Goal: Task Accomplishment & Management: Manage account settings

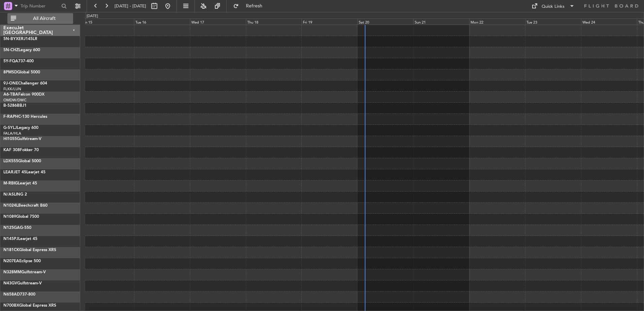
click at [40, 18] on span "All Aircraft" at bounding box center [45, 18] width 54 height 5
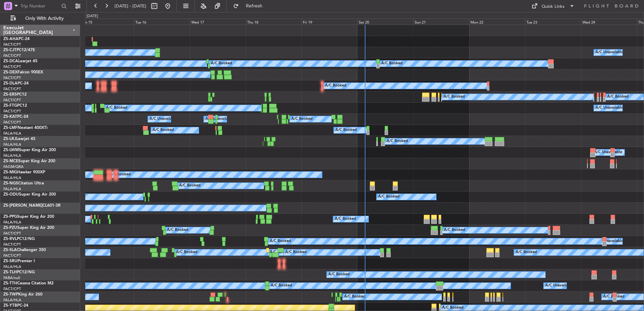
click at [75, 30] on div "ExecuJet [GEOGRAPHIC_DATA]" at bounding box center [40, 30] width 80 height 11
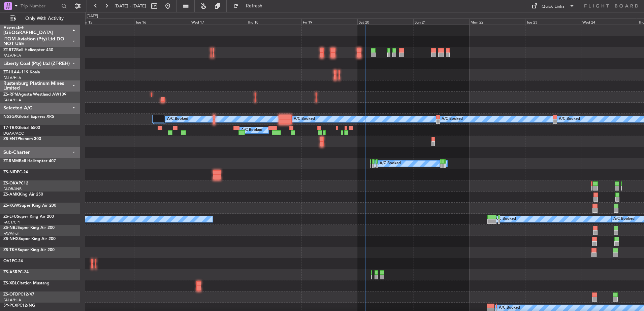
click at [75, 62] on div "Liberty Coal (Pty) Ltd (ZT-REH)" at bounding box center [40, 63] width 80 height 11
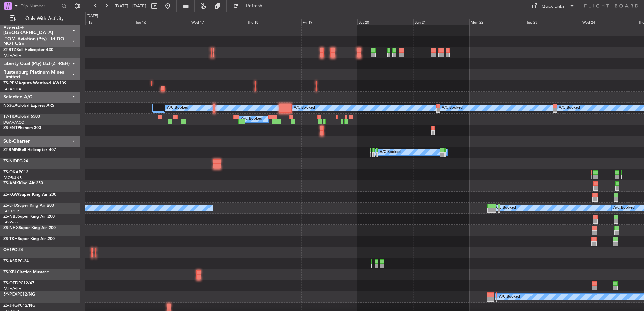
click at [74, 75] on div "Rustenburg Platinum Mines Limited" at bounding box center [40, 74] width 80 height 11
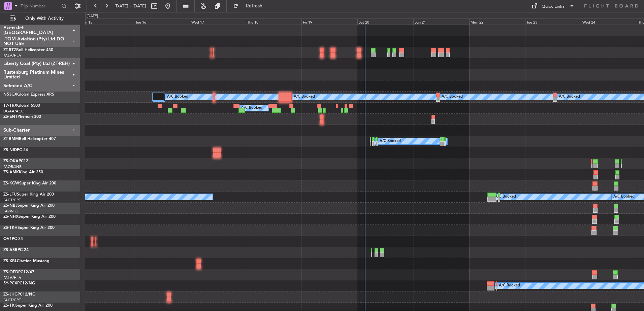
click at [72, 131] on div "Sub-Charter" at bounding box center [40, 130] width 80 height 11
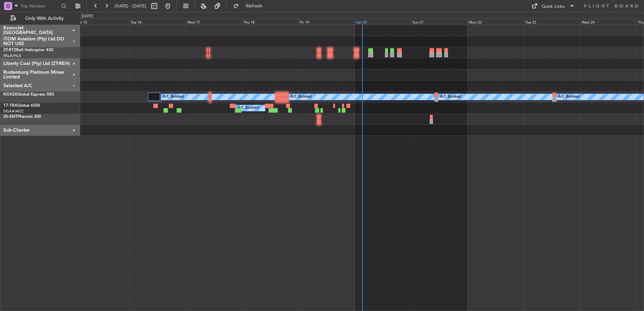
click at [371, 22] on div "Sat 20" at bounding box center [383, 22] width 56 height 6
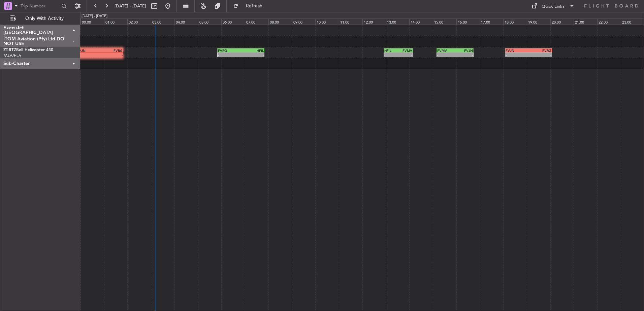
click at [74, 31] on div "ExecuJet [GEOGRAPHIC_DATA]" at bounding box center [40, 30] width 80 height 11
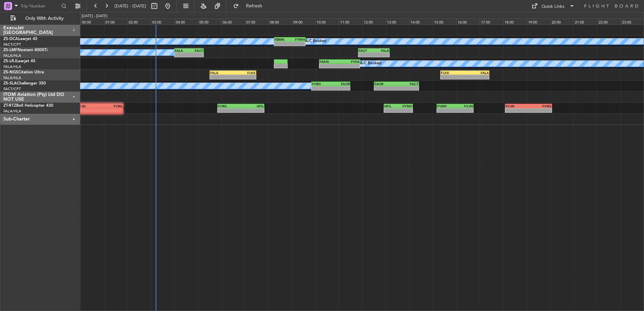
click at [74, 96] on div "ITOM Aviation (Pty) Ltd DO NOT USE" at bounding box center [40, 97] width 80 height 11
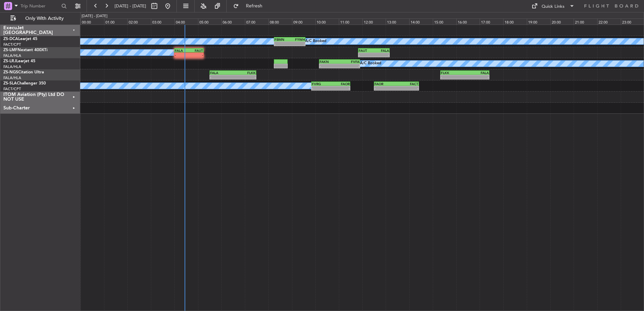
click at [197, 57] on div "A/C Booked - - FALA 04:00 Z FAUT 05:15 Z - - FAUT 11:50 Z FALA 13:10 Z" at bounding box center [362, 52] width 564 height 11
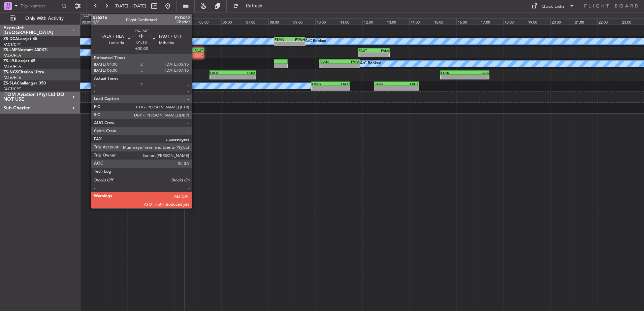
click at [195, 50] on div "FAUT" at bounding box center [196, 51] width 14 height 4
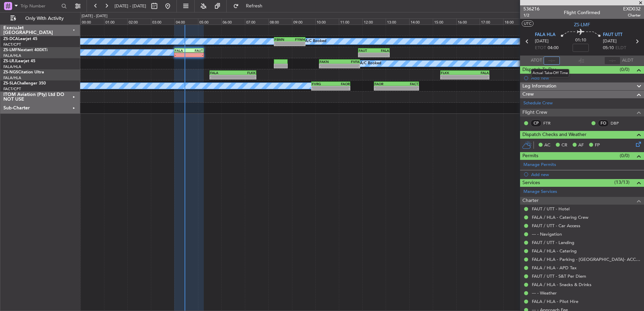
click at [553, 59] on input "text" at bounding box center [552, 61] width 16 height 8
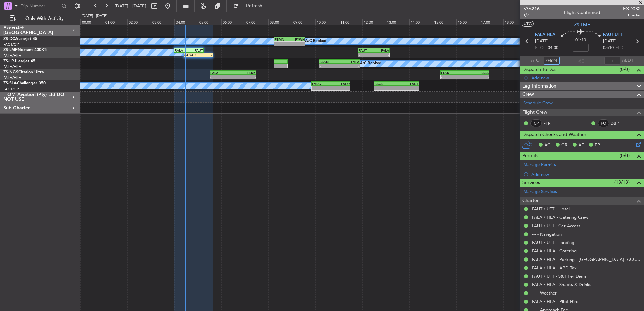
type input "04:24"
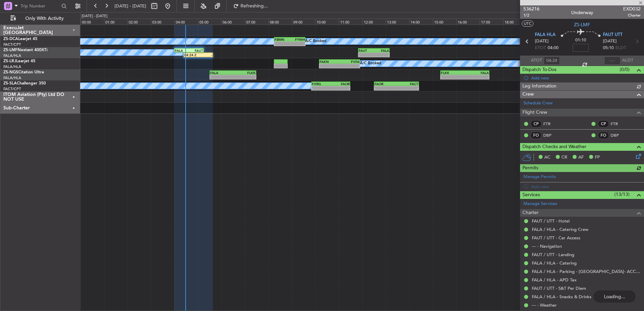
click at [641, 2] on div at bounding box center [582, 2] width 124 height 5
click at [639, 1] on span at bounding box center [640, 3] width 7 height 6
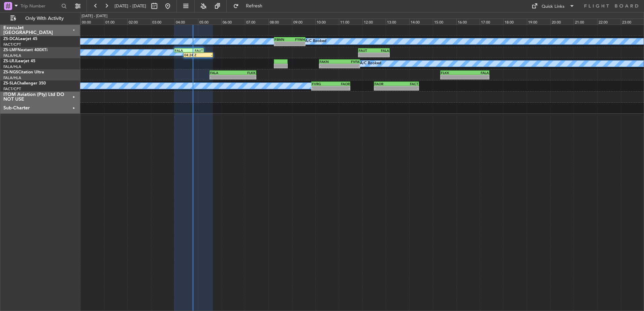
type input "0"
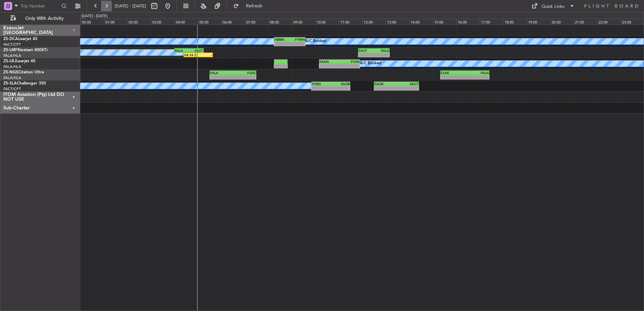
click at [108, 6] on button at bounding box center [106, 6] width 11 height 11
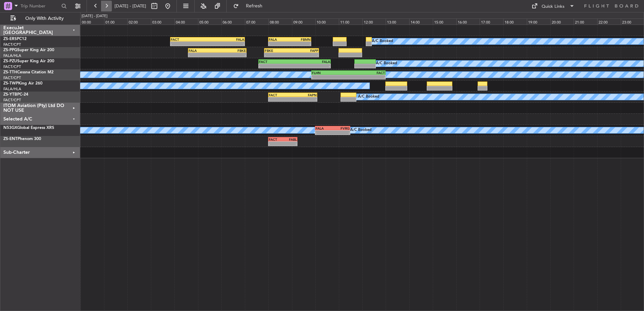
click at [108, 6] on button at bounding box center [106, 6] width 11 height 11
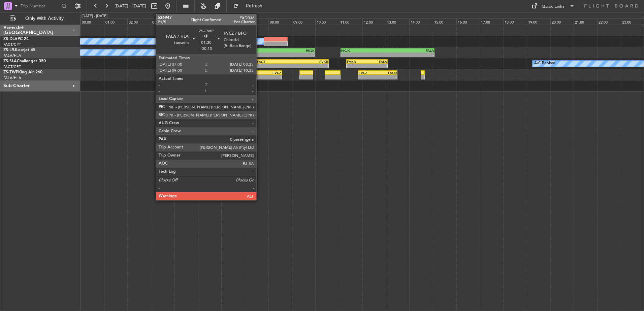
click at [259, 74] on div "FALA" at bounding box center [254, 73] width 18 height 4
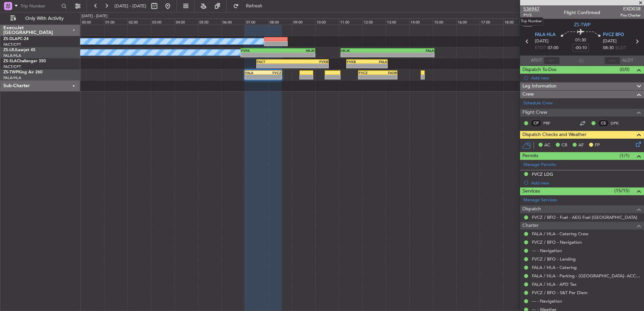
click at [533, 7] on span "536947" at bounding box center [532, 8] width 16 height 7
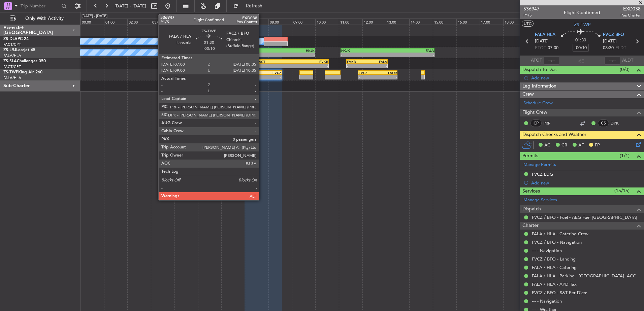
click at [262, 76] on div "-" at bounding box center [254, 77] width 18 height 4
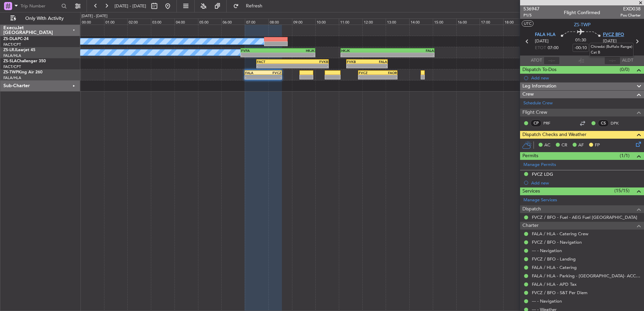
click at [619, 35] on span "FVCZ BFO" at bounding box center [613, 35] width 21 height 7
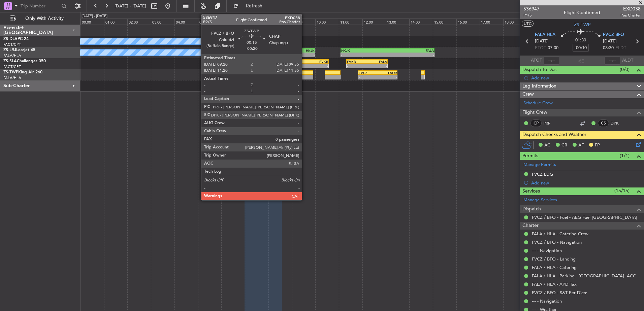
click at [305, 72] on div at bounding box center [307, 72] width 14 height 5
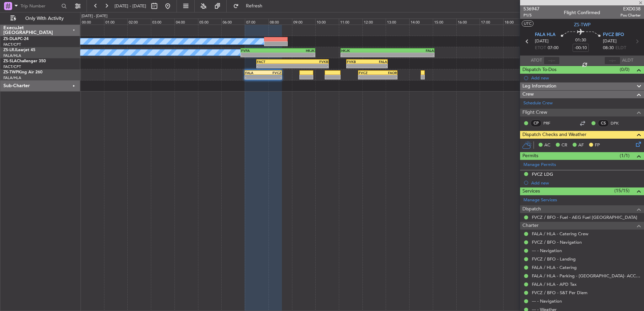
type input "-00:20"
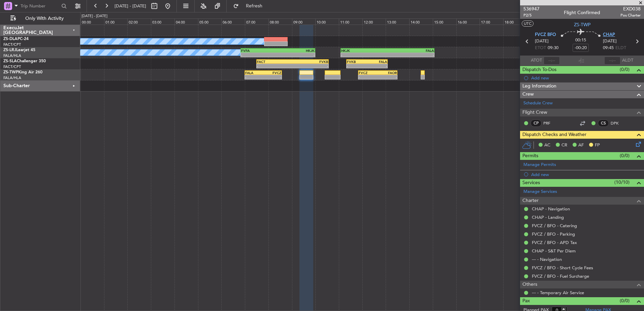
click at [608, 36] on span "CHAP" at bounding box center [609, 35] width 12 height 7
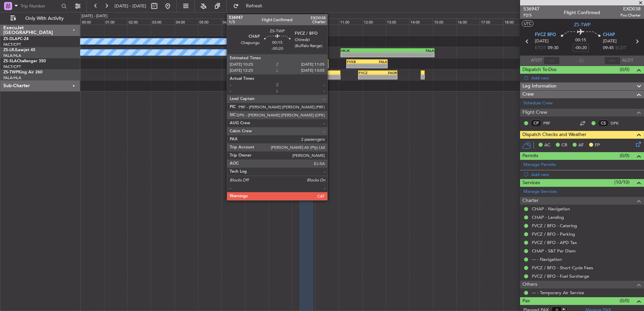
click at [331, 73] on div at bounding box center [333, 72] width 16 height 5
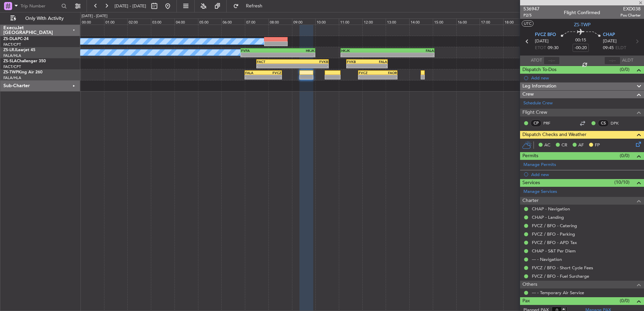
type input "2"
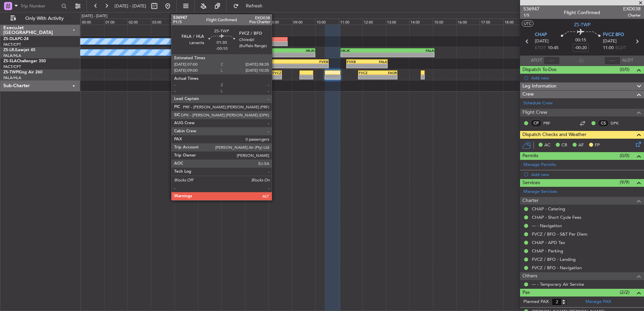
click at [275, 76] on div "-" at bounding box center [272, 77] width 18 height 4
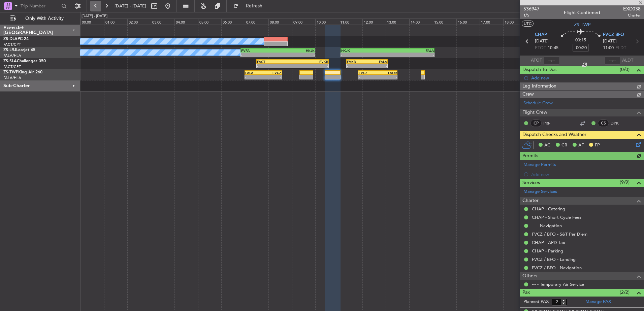
click at [94, 5] on button at bounding box center [95, 6] width 11 height 11
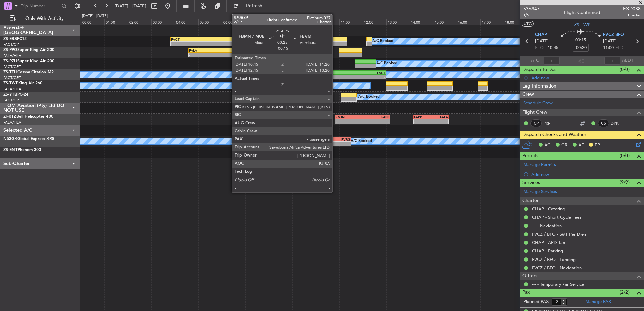
click at [336, 40] on div at bounding box center [340, 39] width 14 height 5
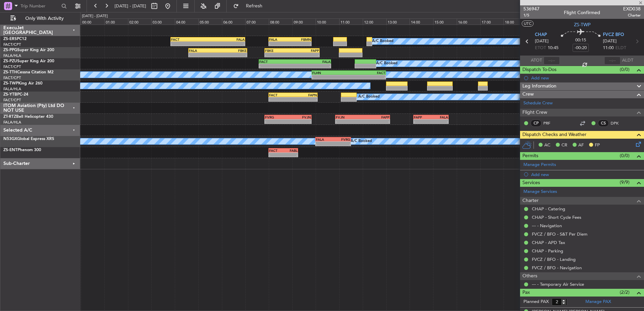
type input "-00:15"
type input "7"
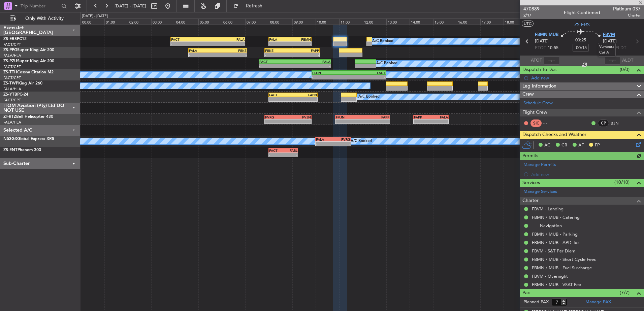
click at [608, 34] on span "FBVM" at bounding box center [609, 35] width 12 height 7
click at [548, 35] on span "FBMN MUB" at bounding box center [547, 35] width 24 height 7
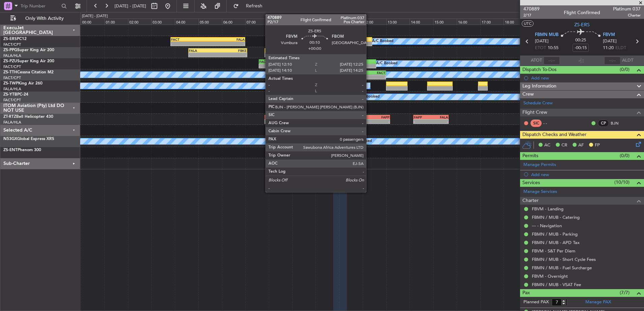
click at [369, 41] on div at bounding box center [370, 39] width 6 height 5
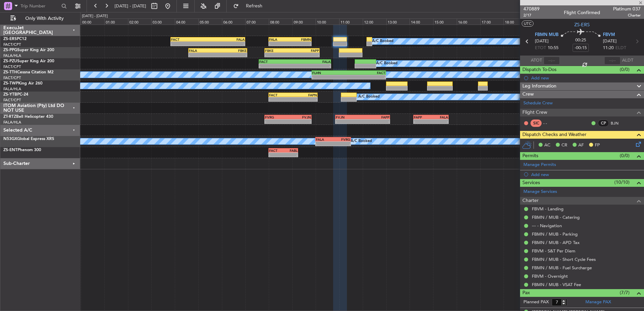
type input "0"
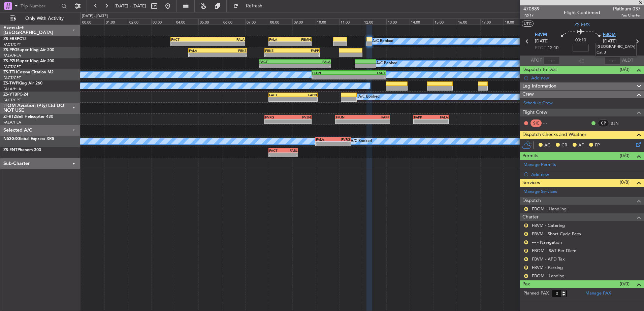
click at [613, 34] on span "FBOM" at bounding box center [609, 35] width 13 height 7
click at [105, 6] on button at bounding box center [106, 6] width 11 height 11
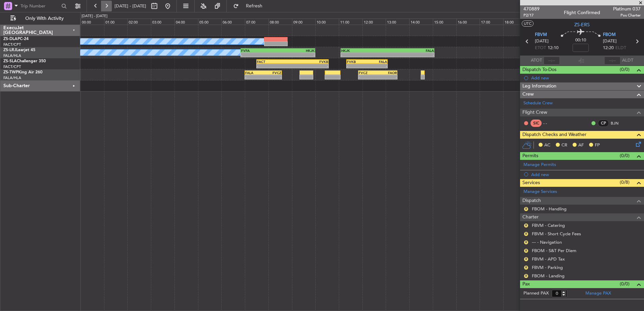
click at [109, 6] on button at bounding box center [106, 6] width 11 height 11
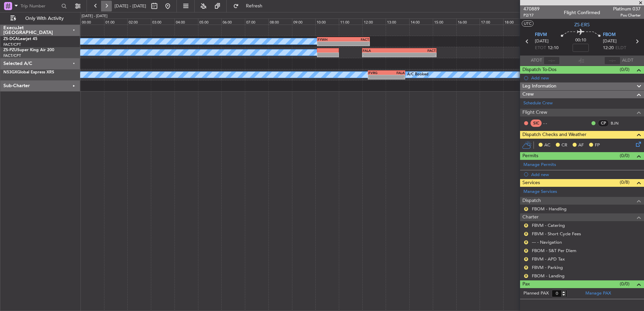
click at [109, 6] on button at bounding box center [106, 6] width 11 height 11
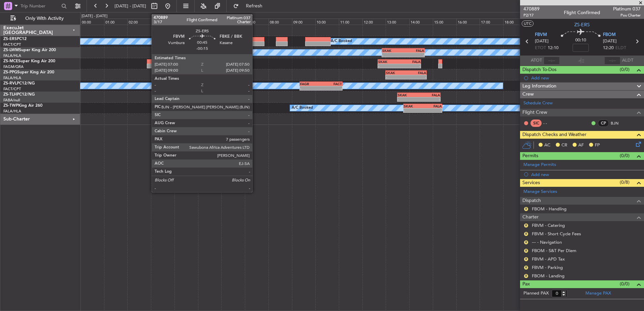
click at [255, 39] on div at bounding box center [255, 39] width 20 height 5
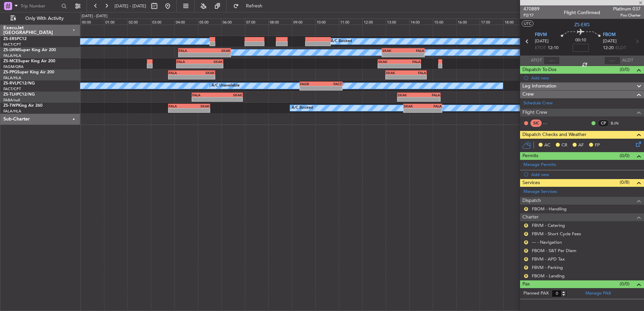
type input "-00:15"
type input "7"
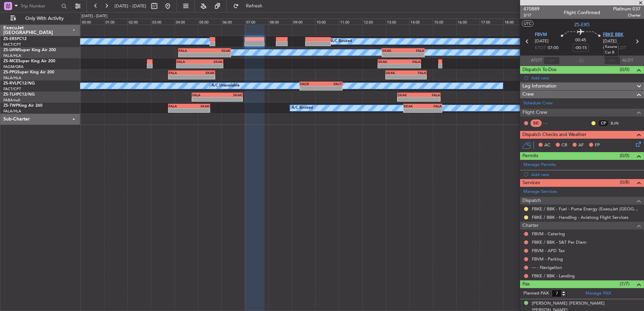
click at [604, 35] on span "FBKE BBK" at bounding box center [613, 35] width 21 height 7
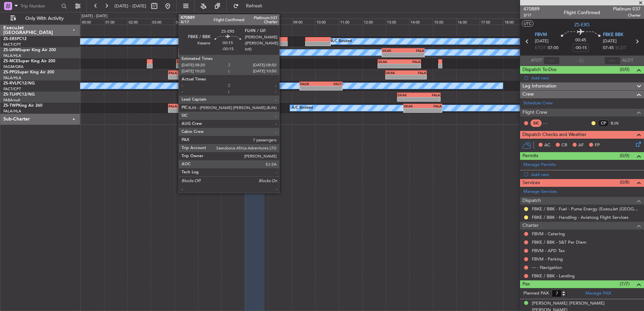
click at [282, 39] on div at bounding box center [282, 39] width 12 height 5
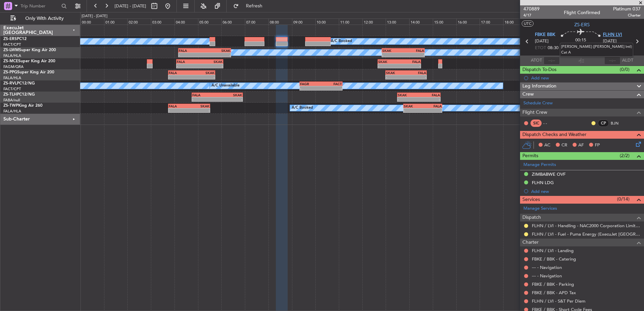
click at [612, 34] on span "FLHN LVI" at bounding box center [612, 35] width 19 height 7
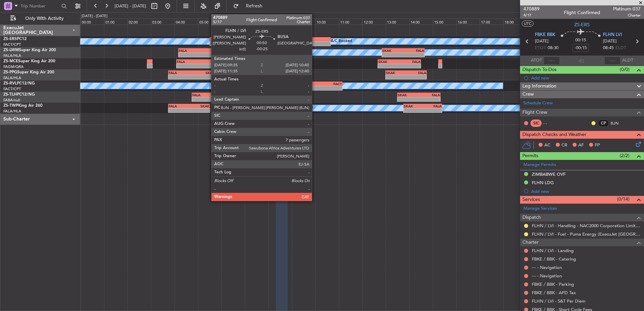
click at [315, 40] on div at bounding box center [318, 39] width 26 height 5
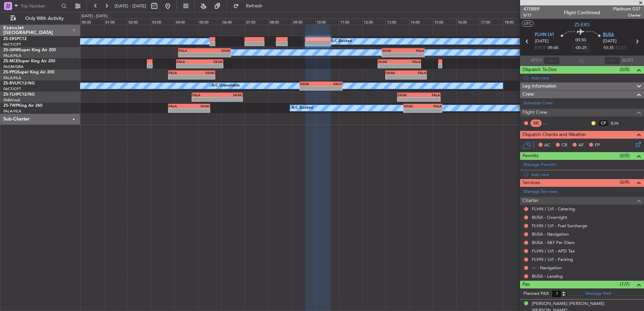
click at [608, 34] on span "BUSA" at bounding box center [608, 35] width 11 height 7
click at [100, 2] on button at bounding box center [95, 6] width 11 height 11
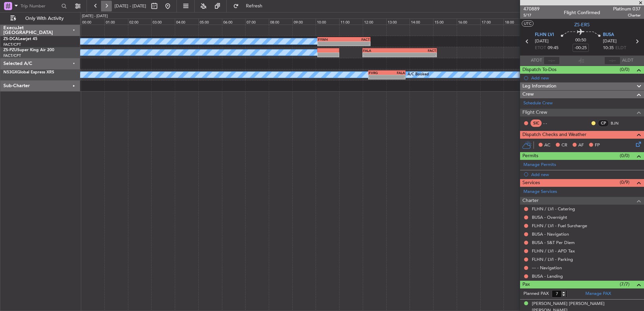
click at [103, 3] on button at bounding box center [106, 6] width 11 height 11
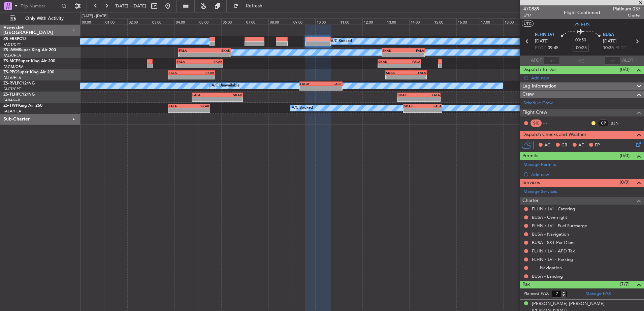
click at [73, 119] on div "Sub-Charter" at bounding box center [40, 119] width 80 height 11
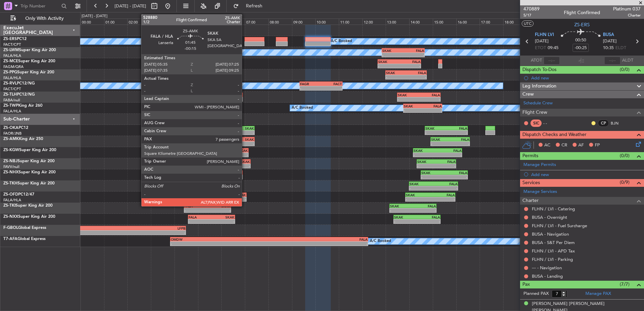
click at [245, 142] on div "- -" at bounding box center [232, 144] width 43 height 5
type input "-00:15"
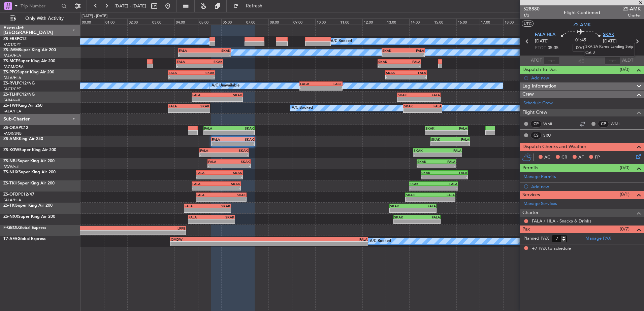
click at [610, 34] on span "SKAK" at bounding box center [608, 35] width 11 height 7
click at [94, 5] on button at bounding box center [95, 6] width 11 height 11
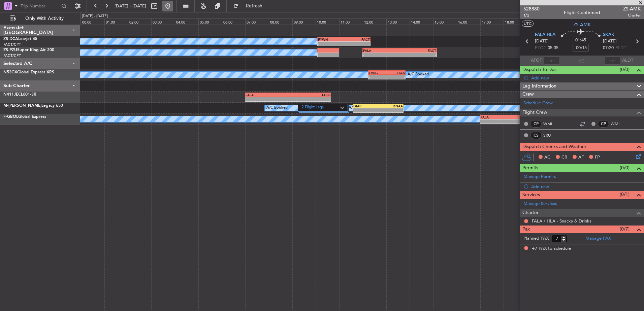
click at [173, 4] on button at bounding box center [167, 6] width 11 height 11
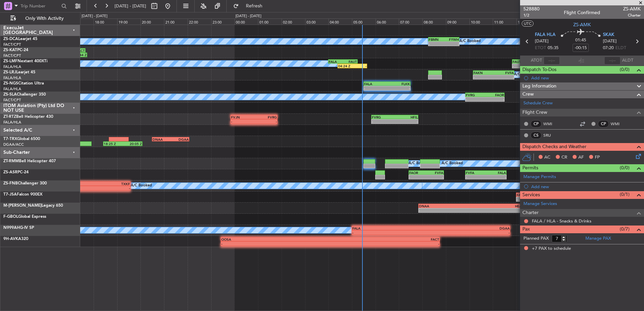
click at [127, 6] on span "[DATE] - [DATE]" at bounding box center [131, 6] width 32 height 6
click at [160, 5] on button at bounding box center [154, 6] width 11 height 11
select select "9"
select select "2025"
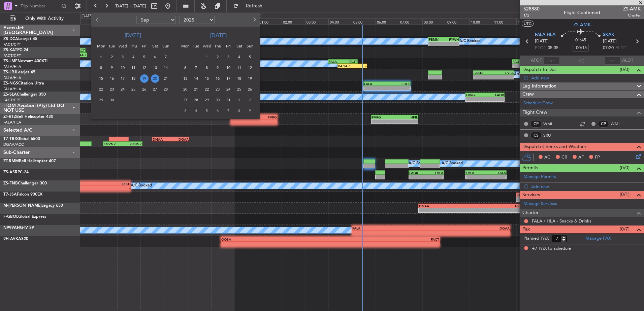
click at [155, 78] on span "20" at bounding box center [155, 78] width 8 height 8
click at [155, 77] on span "20" at bounding box center [155, 78] width 8 height 8
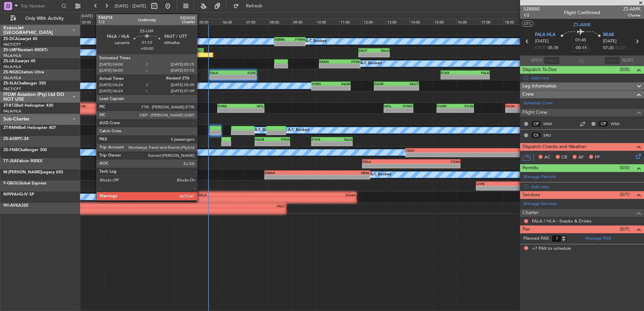
click at [200, 55] on div "-" at bounding box center [205, 55] width 14 height 4
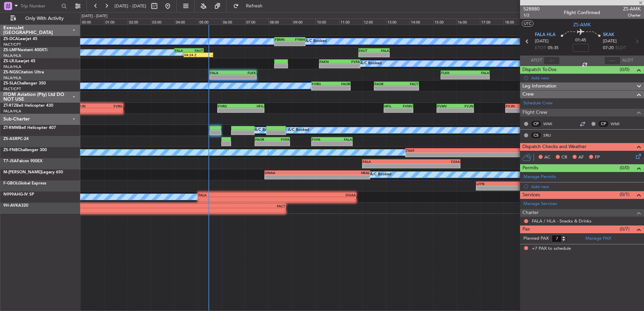
type input "04:24"
type input "5"
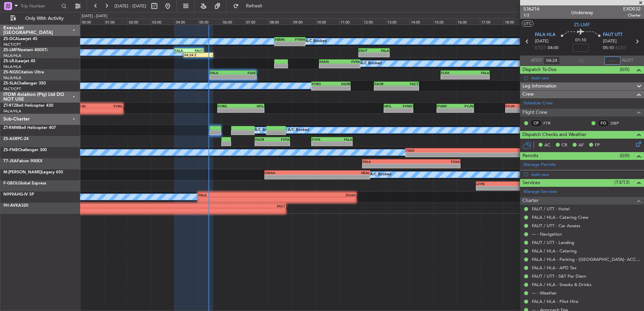
click at [606, 61] on input "text" at bounding box center [612, 61] width 16 height 8
type input "05:21"
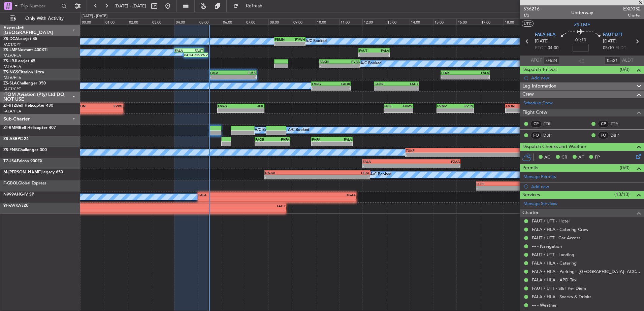
click at [74, 117] on div "Sub-Charter" at bounding box center [40, 119] width 80 height 11
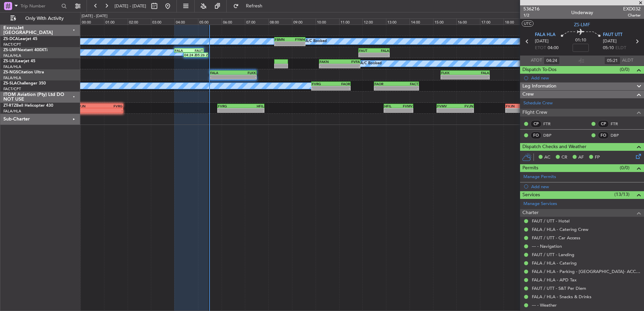
click at [72, 95] on div "ITOM Aviation (Pty) Ltd DO NOT USE" at bounding box center [40, 97] width 80 height 11
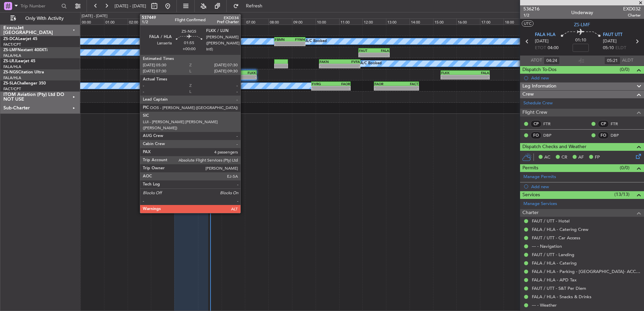
click at [244, 74] on div "FLKK" at bounding box center [244, 73] width 23 height 4
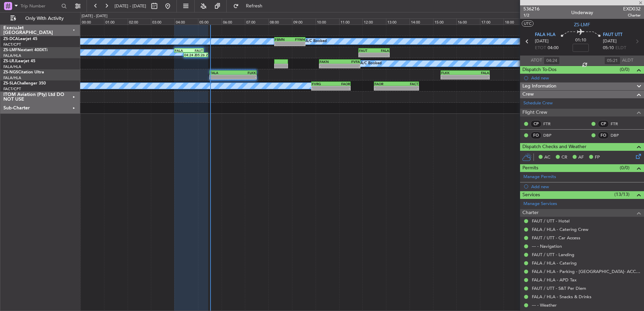
type input "4"
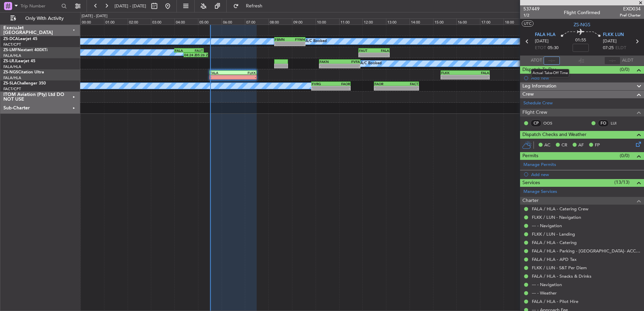
click at [553, 60] on input "text" at bounding box center [552, 61] width 16 height 8
type input "05:27"
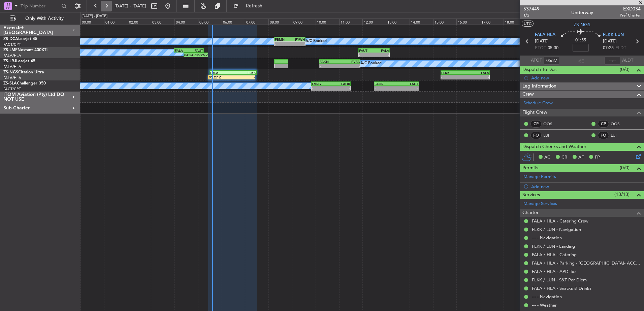
click at [104, 7] on button at bounding box center [106, 6] width 11 height 11
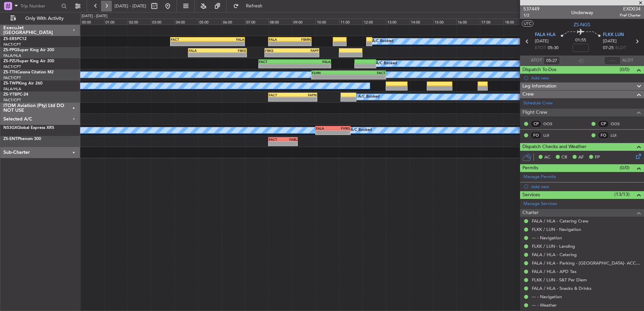
click at [106, 5] on button at bounding box center [106, 6] width 11 height 11
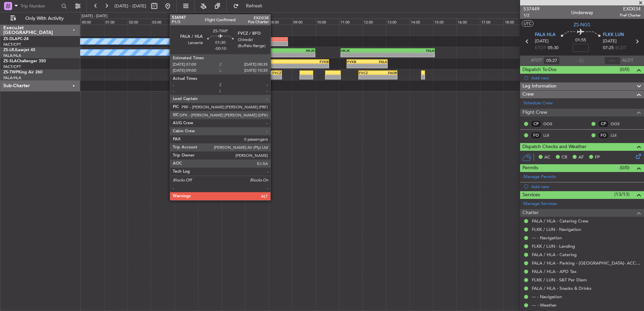
click at [274, 77] on div "-" at bounding box center [272, 77] width 18 height 4
